Goal: Task Accomplishment & Management: Use online tool/utility

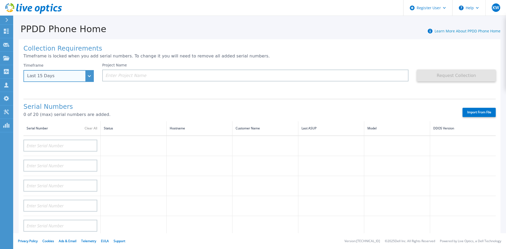
click at [88, 77] on div "Last 15 Days" at bounding box center [58, 76] width 70 height 12
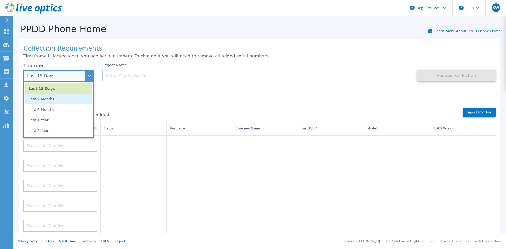
click at [42, 102] on li "Last 2 Months" at bounding box center [58, 99] width 67 height 11
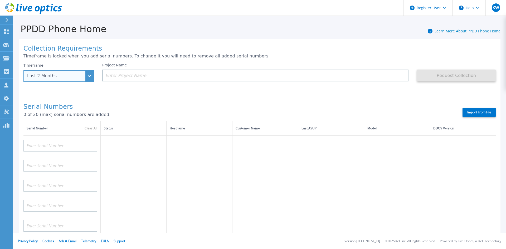
click at [85, 74] on div "Last 2 Months" at bounding box center [58, 76] width 70 height 12
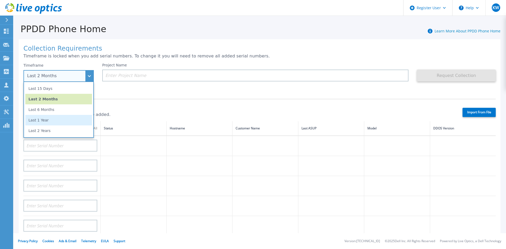
click at [63, 121] on li "Last 1 Year" at bounding box center [58, 120] width 67 height 11
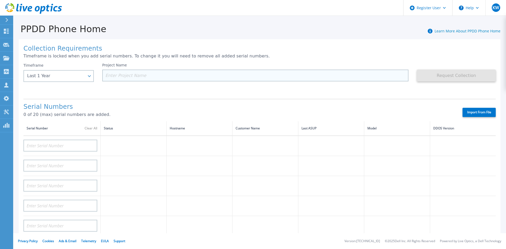
click at [130, 79] on input at bounding box center [255, 76] width 306 height 12
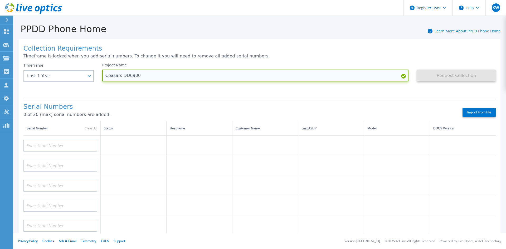
type input "Ceasars DD6900"
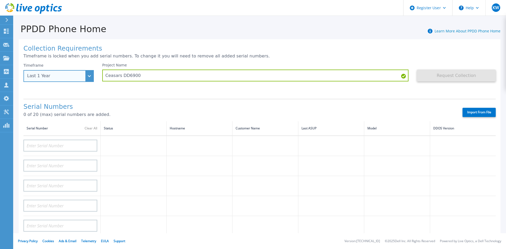
click at [78, 76] on div "Last 1 Year" at bounding box center [55, 75] width 57 height 5
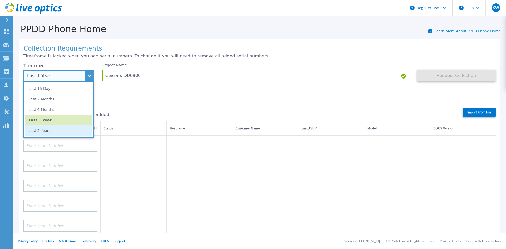
click at [60, 130] on li "Last 2 Years" at bounding box center [58, 130] width 67 height 11
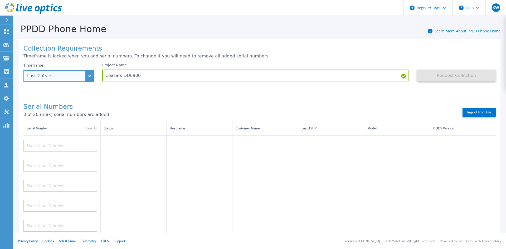
click at [89, 77] on div "Last 2 Years" at bounding box center [58, 76] width 70 height 12
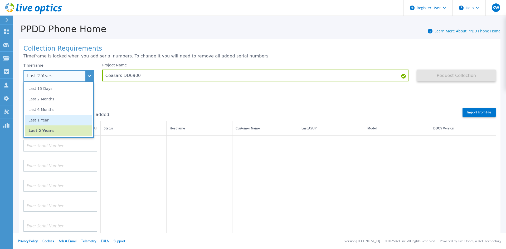
click at [66, 122] on li "Last 1 Year" at bounding box center [58, 120] width 67 height 11
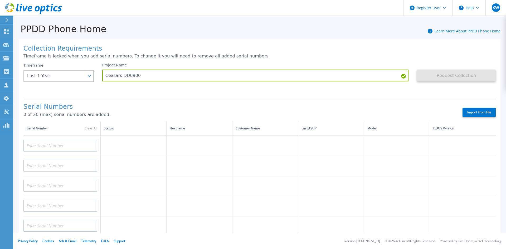
click at [268, 47] on h1 "Collection Requirements" at bounding box center [259, 48] width 472 height 7
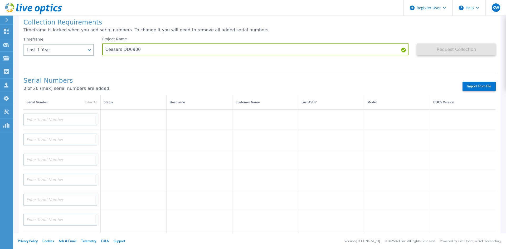
scroll to position [26, 0]
click at [57, 113] on input at bounding box center [60, 119] width 74 height 12
paste input "APX00252206148"
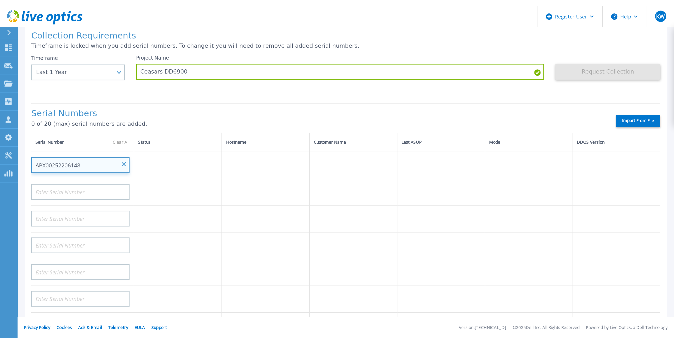
scroll to position [0, 0]
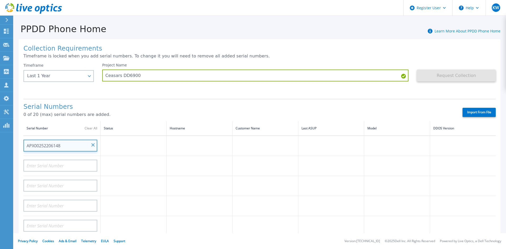
type input "APX00252206148"
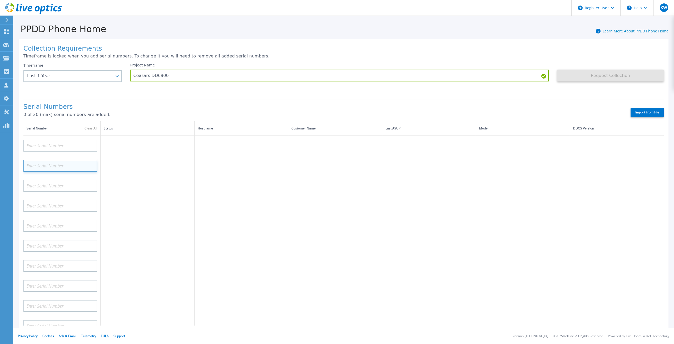
click at [48, 160] on input at bounding box center [60, 166] width 74 height 12
click at [46, 142] on input at bounding box center [60, 146] width 74 height 12
paste input "APX00250908625"
type input "APX00250908625"
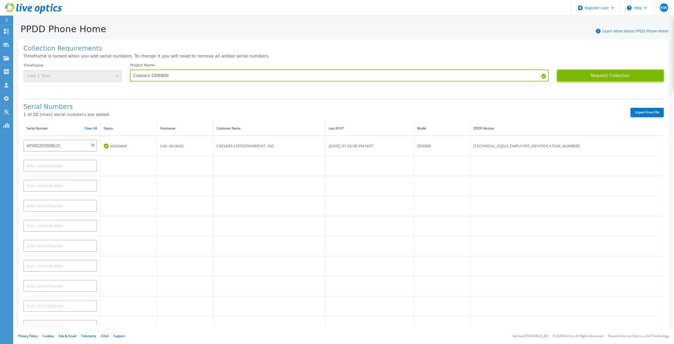
click at [505, 77] on button "Request Collection" at bounding box center [610, 76] width 107 height 12
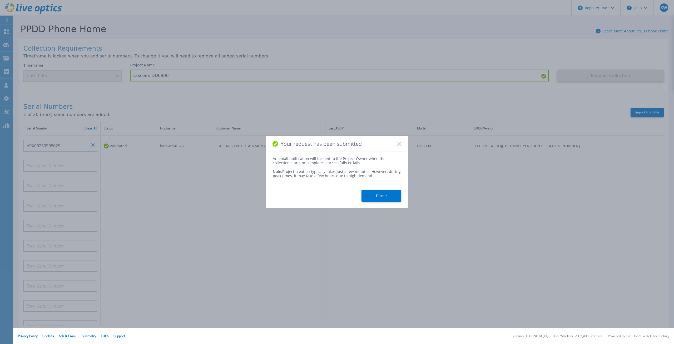
click at [386, 195] on button "Close" at bounding box center [382, 196] width 40 height 12
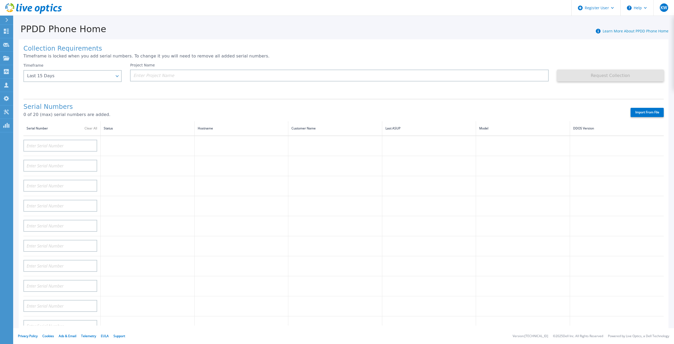
click at [491, 20] on div "PPDD Phone Home Learn More About PPDD Phone Home" at bounding box center [341, 26] width 656 height 16
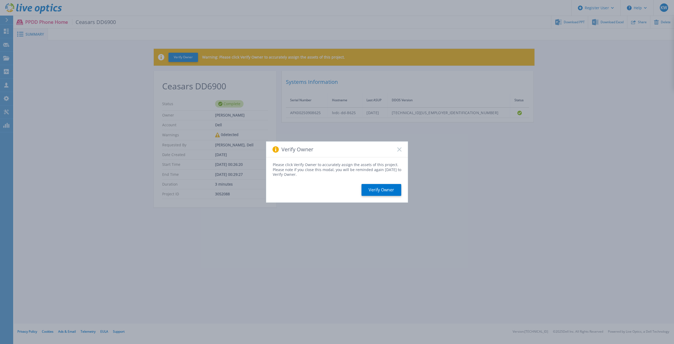
click at [399, 147] on icon at bounding box center [399, 149] width 4 height 4
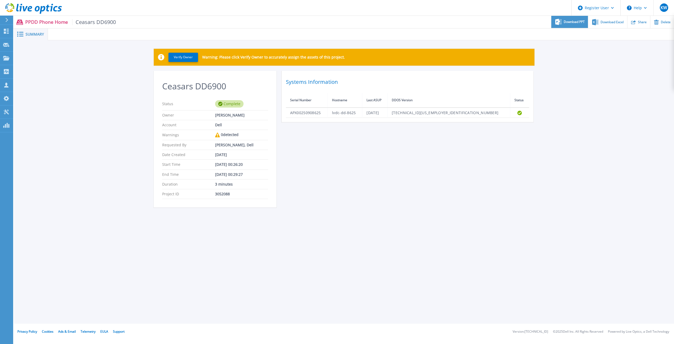
click at [567, 20] on span "Download PPT" at bounding box center [574, 21] width 21 height 3
click at [607, 21] on span "Download Excel" at bounding box center [612, 21] width 23 height 3
click at [471, 185] on div "Ceasars DD6900 Status Complete Owner [PERSON_NAME] Account Dell Warnings 0 dete…" at bounding box center [344, 142] width 381 height 143
